Goal: Task Accomplishment & Management: Use online tool/utility

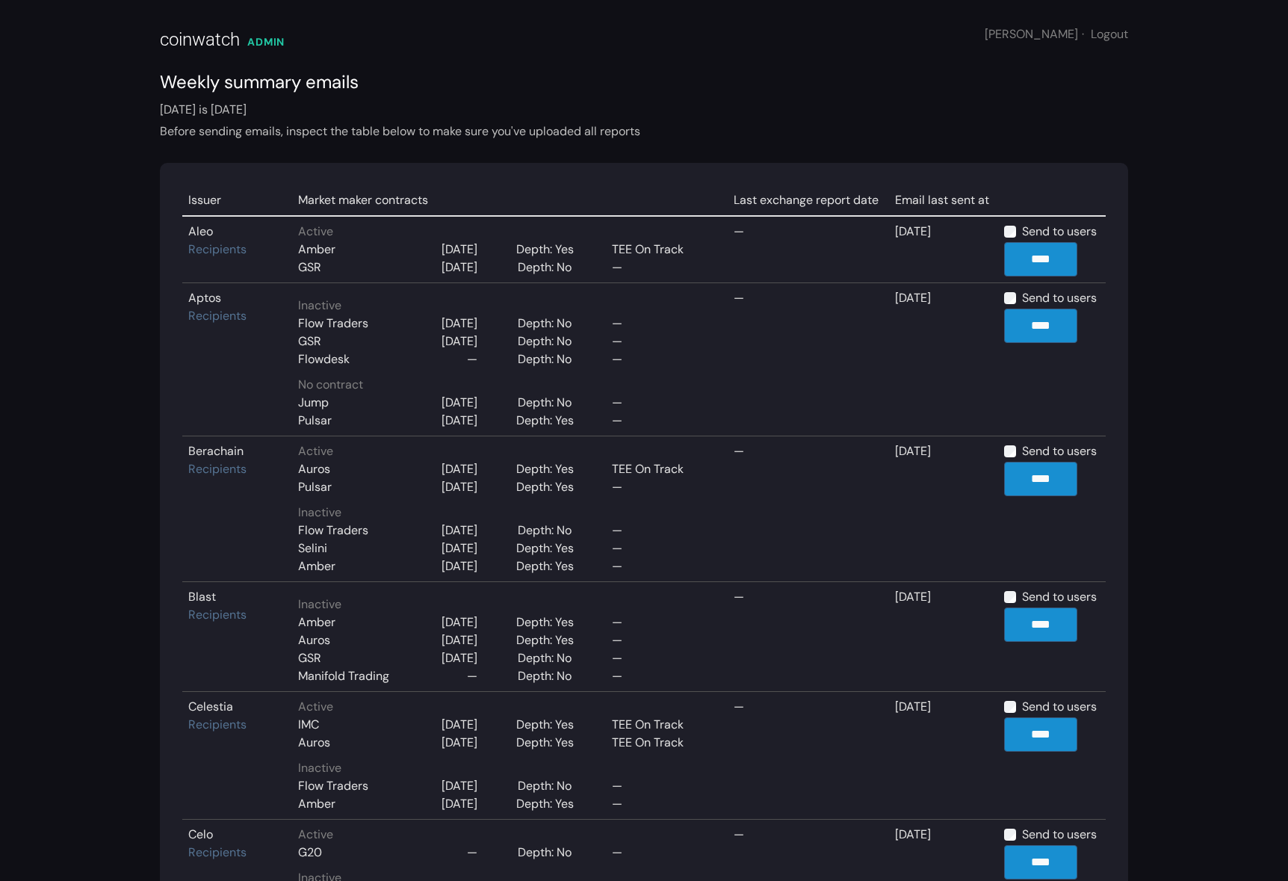
scroll to position [2605, 0]
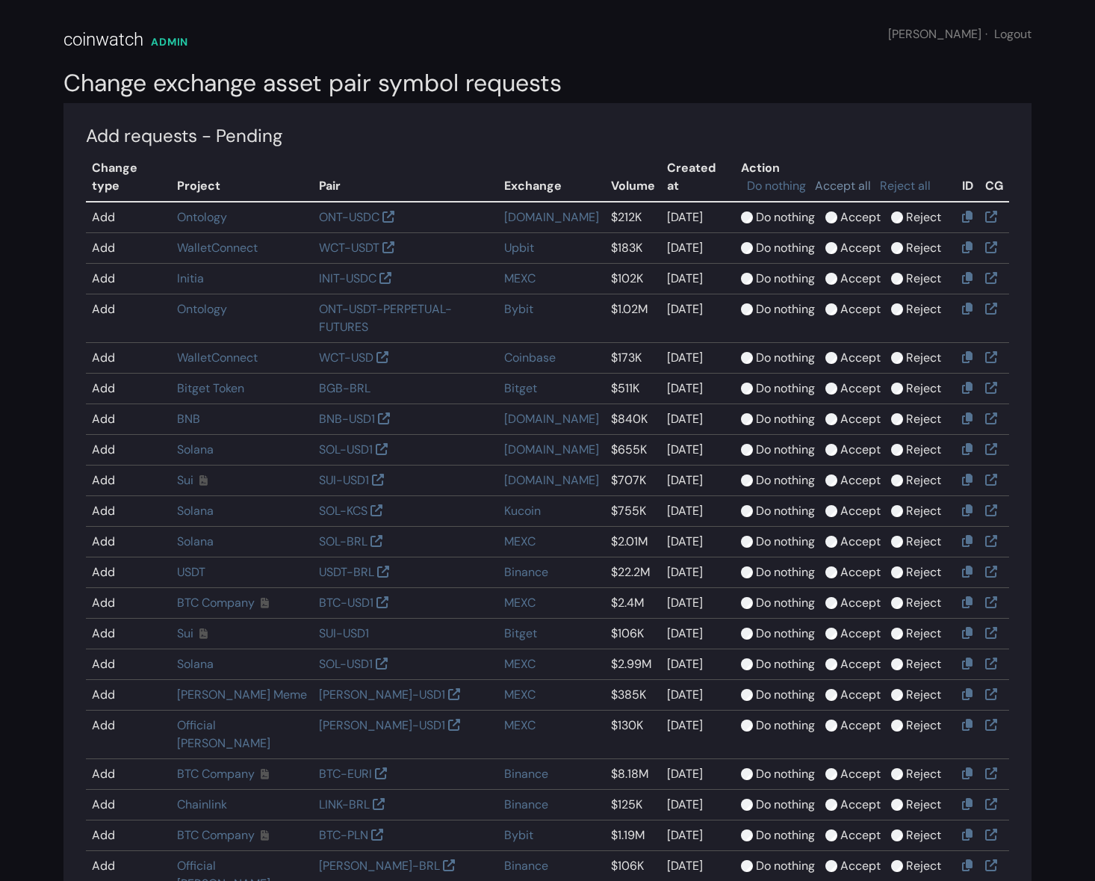
click at [839, 178] on link "Accept all" at bounding box center [843, 186] width 56 height 16
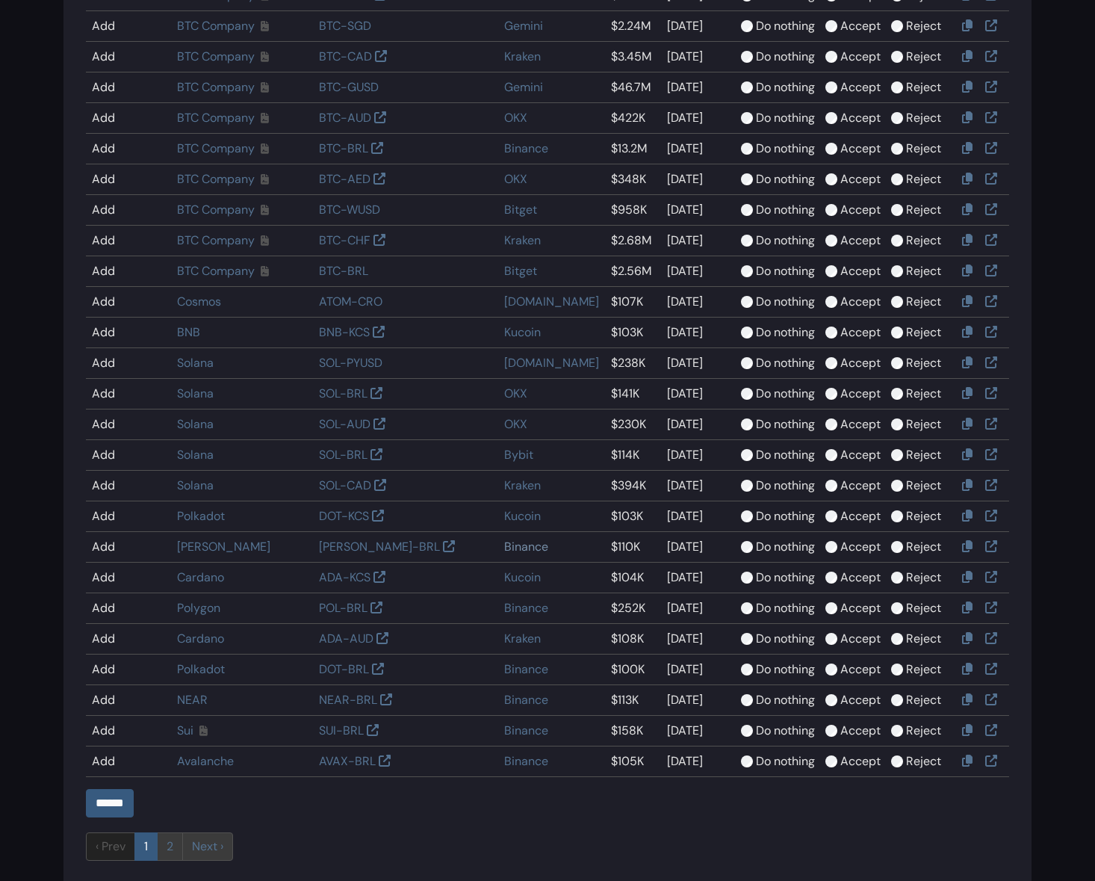
scroll to position [1419, 0]
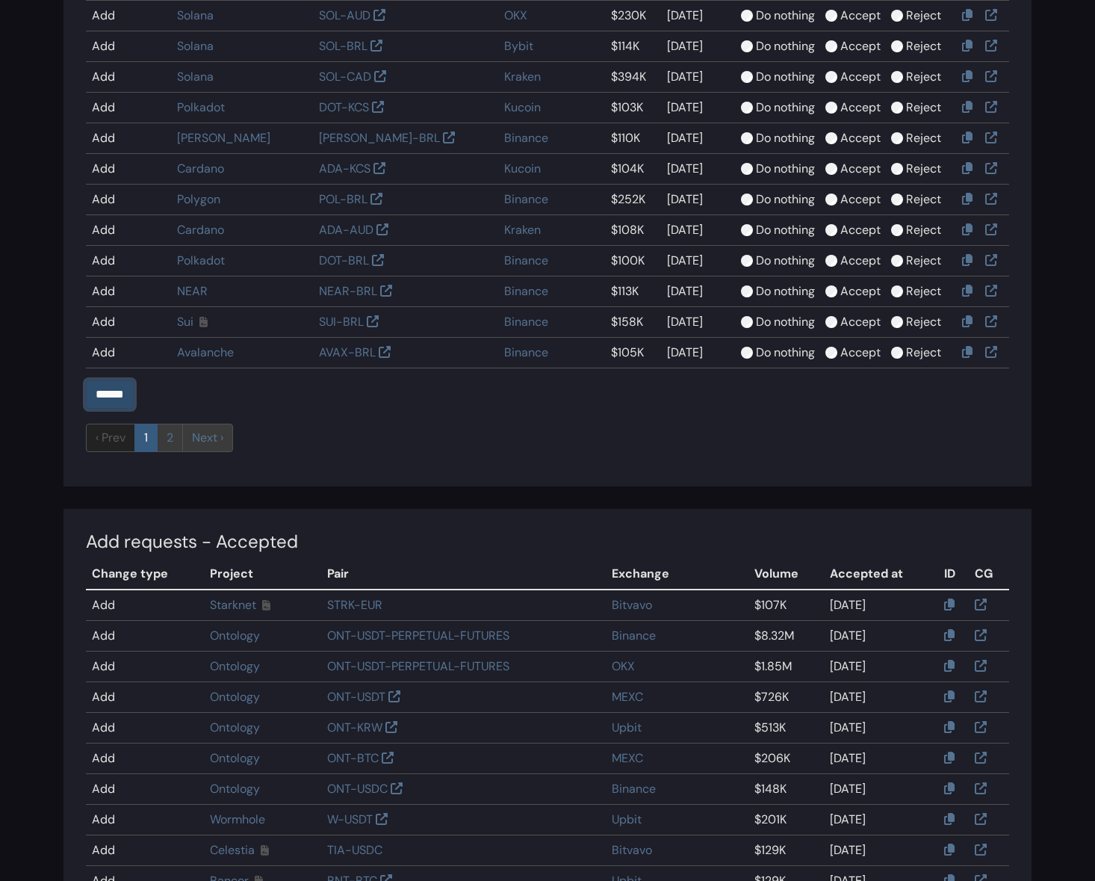
click at [96, 380] on input "******" at bounding box center [110, 394] width 48 height 28
